Goal: Information Seeking & Learning: Understand process/instructions

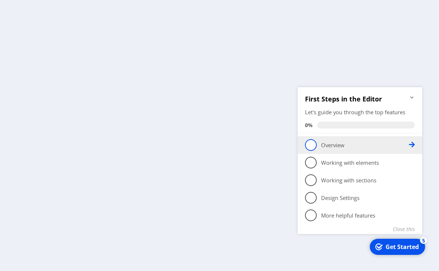
click at [312, 147] on span "1" at bounding box center [311, 145] width 12 height 12
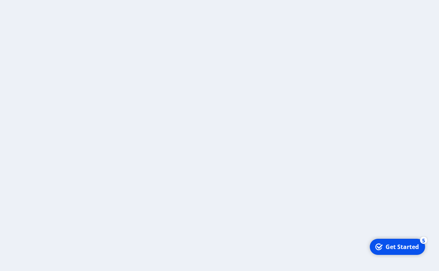
click at [394, 250] on div "Get Started" at bounding box center [401, 246] width 33 height 8
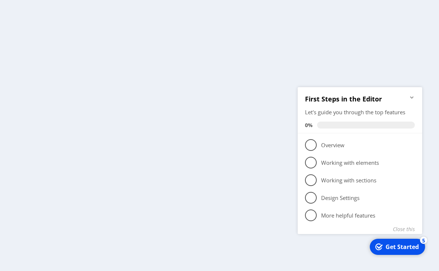
click at [243, 198] on div at bounding box center [219, 135] width 439 height 271
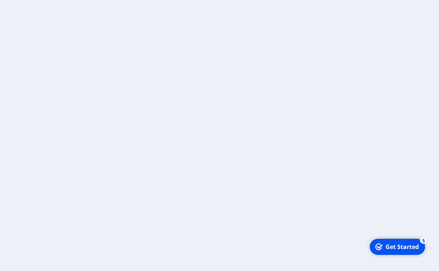
click at [113, 33] on div at bounding box center [219, 135] width 439 height 271
click at [381, 248] on icon "Get Started 5 items remaining, 0% complete" at bounding box center [378, 246] width 7 height 7
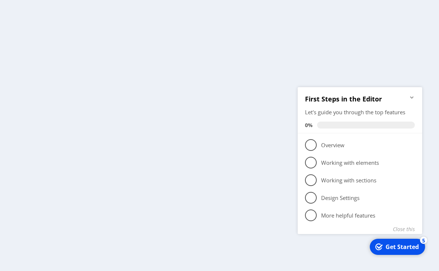
click at [412, 95] on icon "Minimize checklist" at bounding box center [412, 97] width 6 height 6
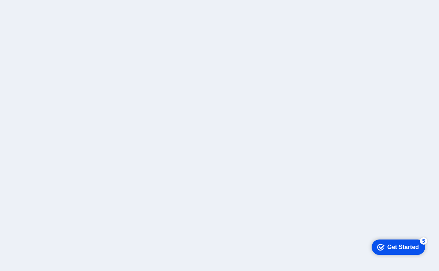
click at [166, 102] on div at bounding box center [219, 135] width 439 height 271
click at [387, 245] on div "Get Started" at bounding box center [402, 246] width 31 height 7
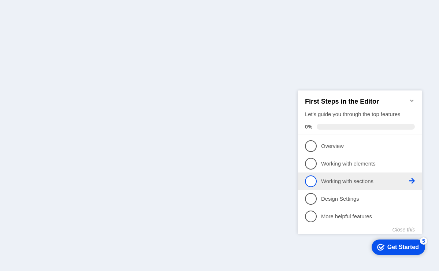
click at [332, 177] on p "Working with sections - incomplete" at bounding box center [365, 181] width 88 height 8
